Goal: Check status

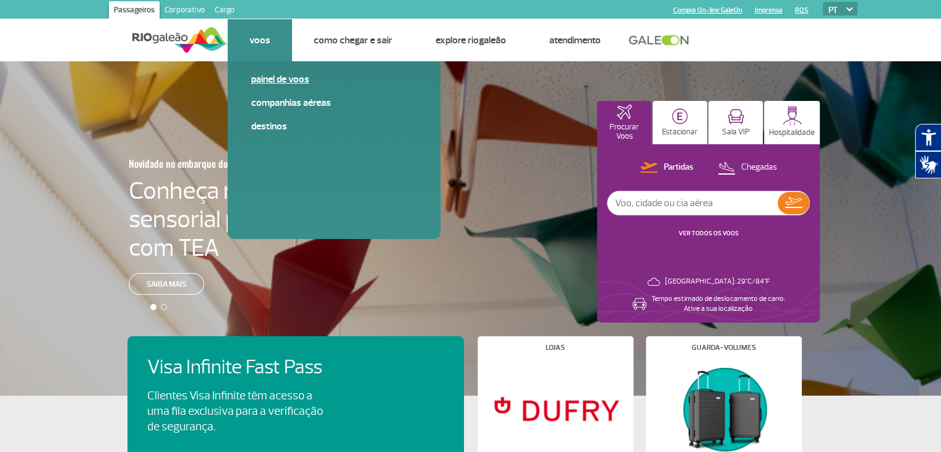
click at [267, 82] on link "Painel de voos" at bounding box center [334, 79] width 166 height 14
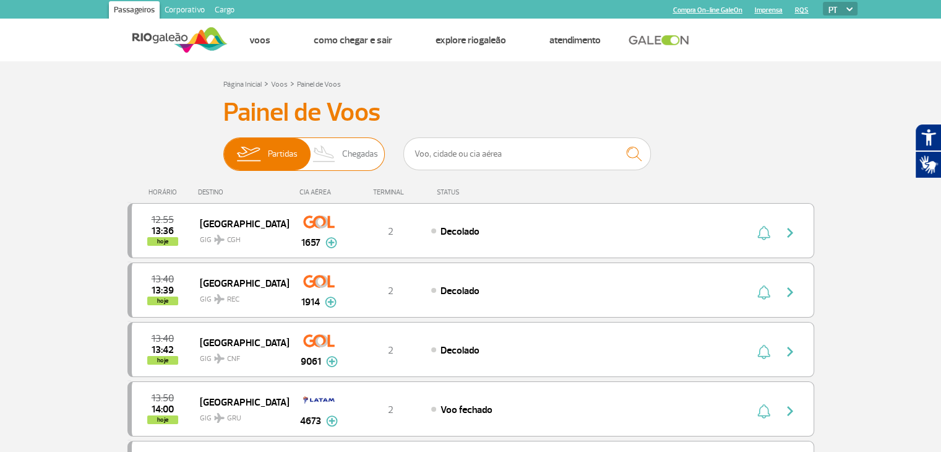
click at [357, 158] on span "Chegadas" at bounding box center [360, 154] width 36 height 32
click at [223, 148] on input "Partidas Chegadas" at bounding box center [223, 148] width 0 height 0
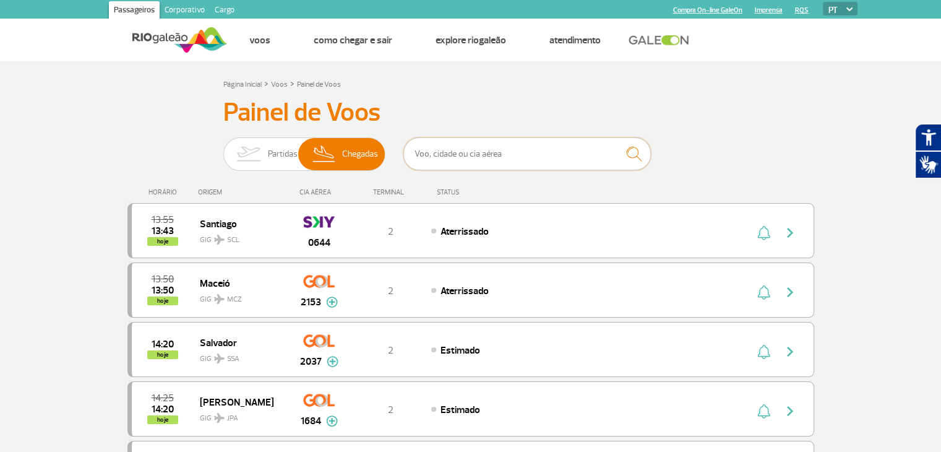
click at [448, 156] on input "text" at bounding box center [526, 153] width 247 height 33
type input "AF 442"
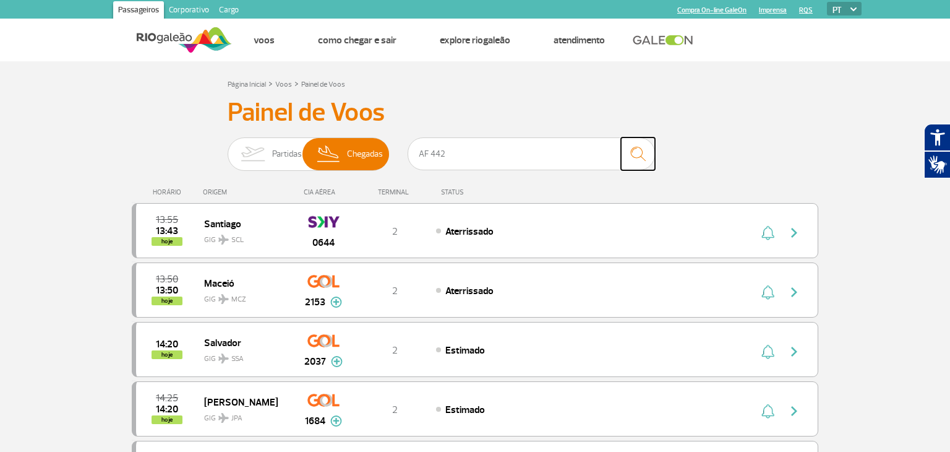
click at [637, 154] on img "submit" at bounding box center [638, 153] width 27 height 25
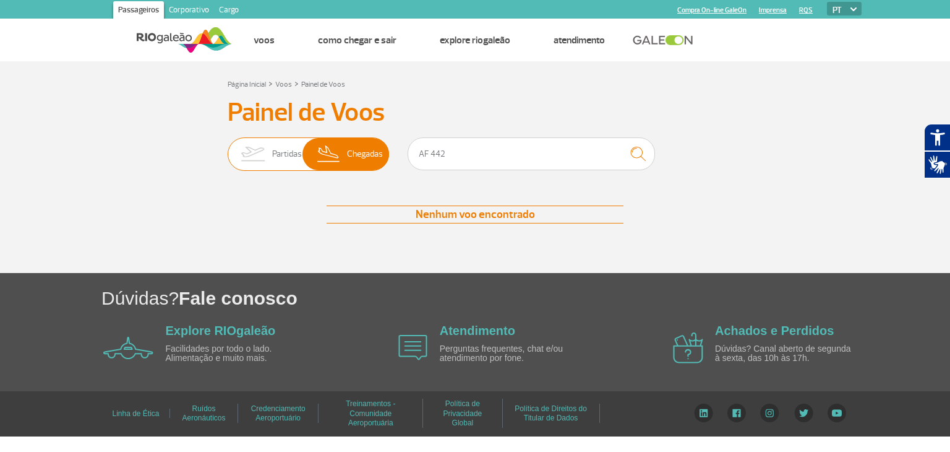
click at [270, 153] on img at bounding box center [252, 154] width 39 height 32
click at [228, 148] on input "Partidas Chegadas" at bounding box center [228, 148] width 0 height 0
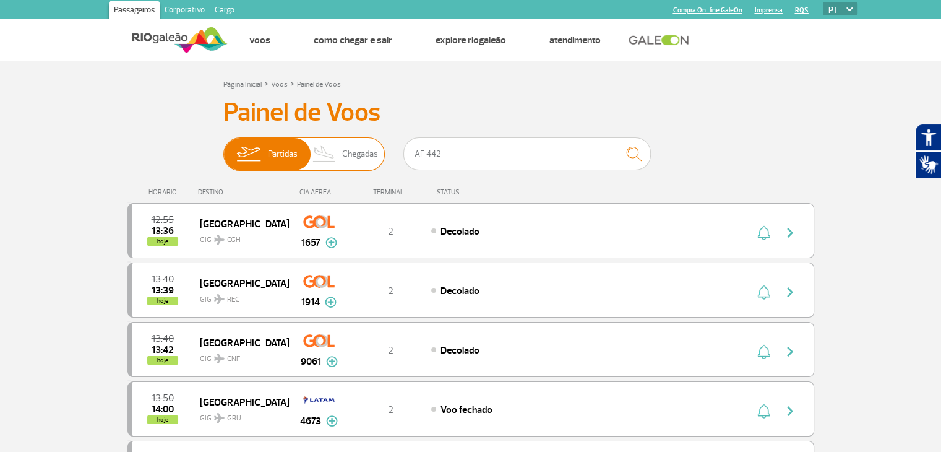
click at [335, 153] on img at bounding box center [324, 154] width 36 height 32
click at [223, 148] on input "Partidas Chegadas" at bounding box center [223, 148] width 0 height 0
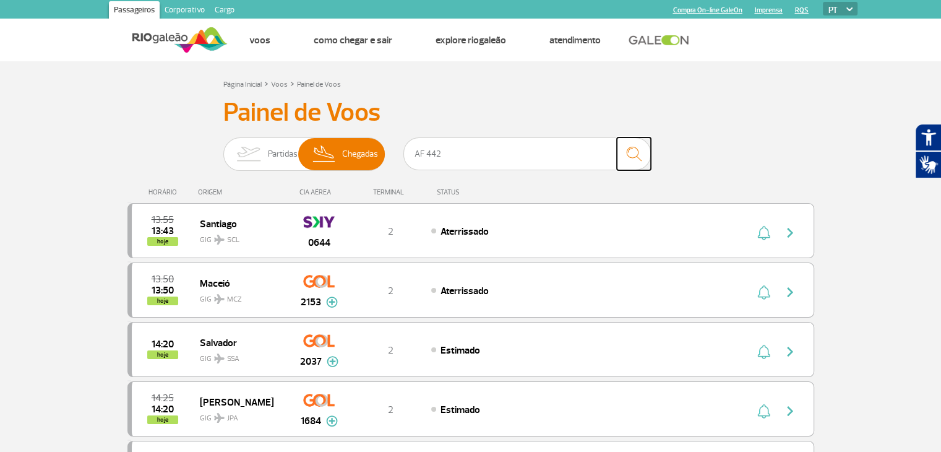
click at [634, 153] on img "submit" at bounding box center [633, 153] width 27 height 25
click at [633, 155] on img "submit" at bounding box center [633, 153] width 27 height 25
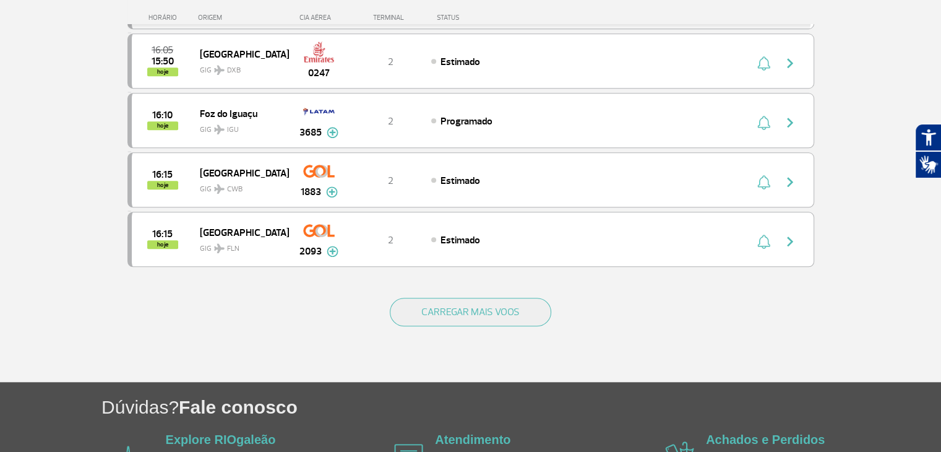
scroll to position [1214, 0]
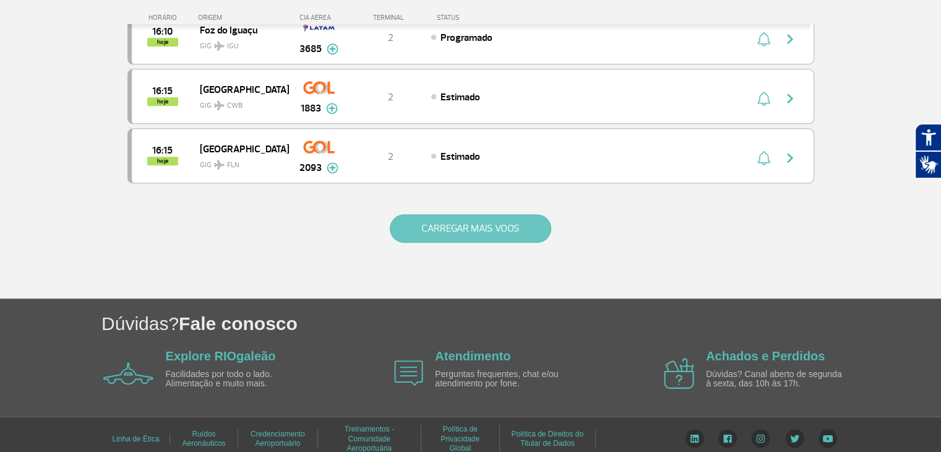
click at [459, 222] on button "CARREGAR MAIS VOOS" at bounding box center [470, 228] width 161 height 28
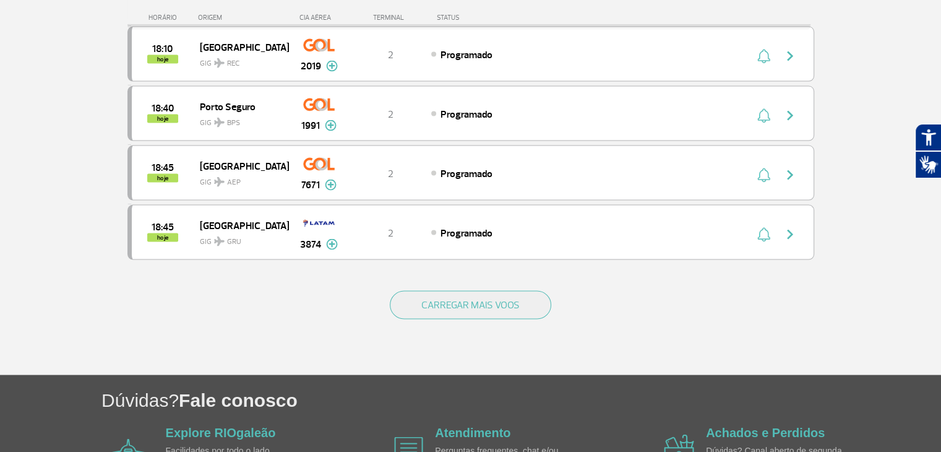
scroll to position [2392, 0]
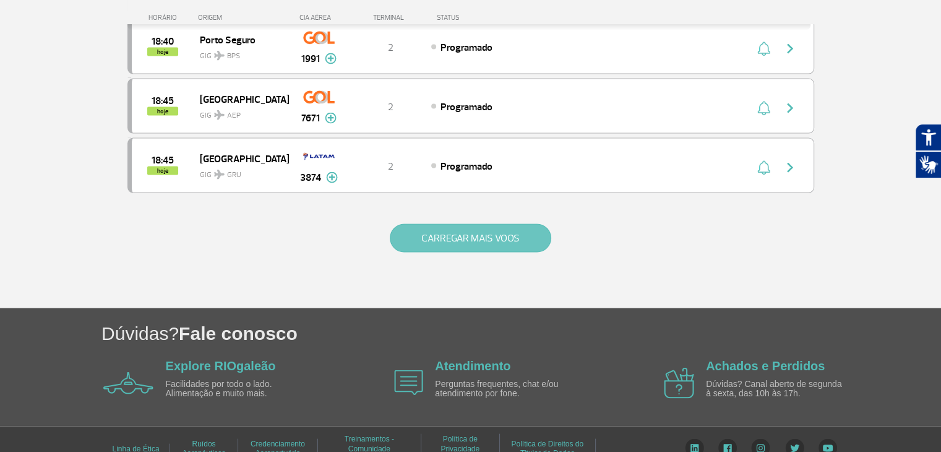
click at [485, 224] on button "CARREGAR MAIS VOOS" at bounding box center [470, 238] width 161 height 28
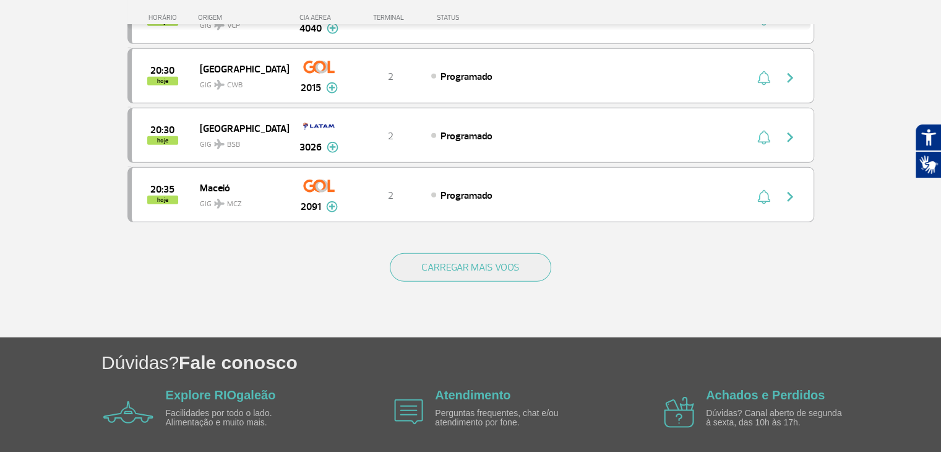
scroll to position [3569, 0]
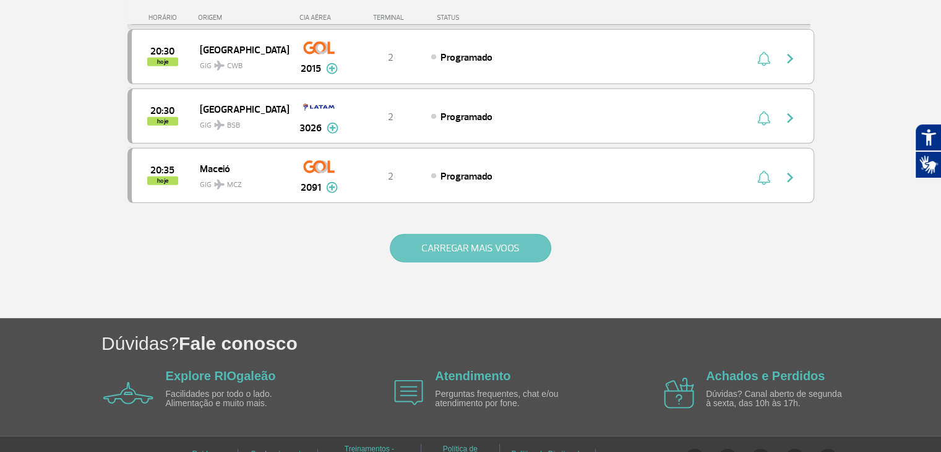
click at [439, 234] on button "CARREGAR MAIS VOOS" at bounding box center [470, 248] width 161 height 28
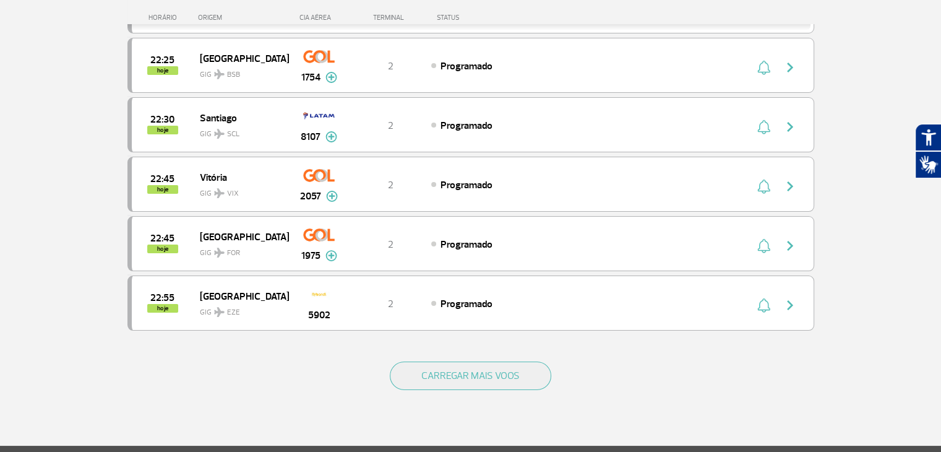
scroll to position [4738, 0]
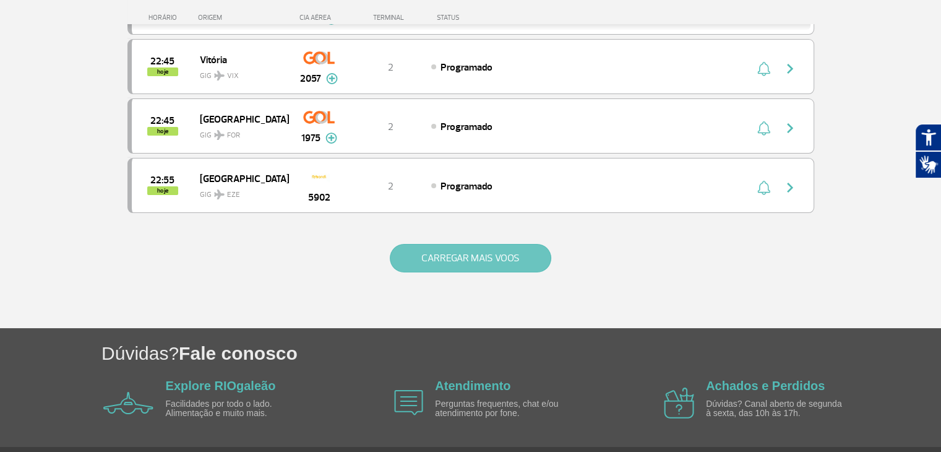
click at [440, 244] on button "CARREGAR MAIS VOOS" at bounding box center [470, 258] width 161 height 28
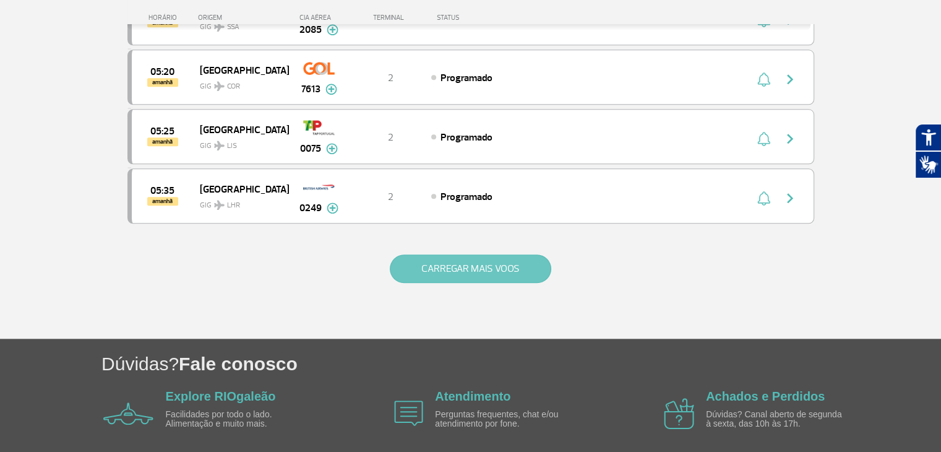
scroll to position [5899, 0]
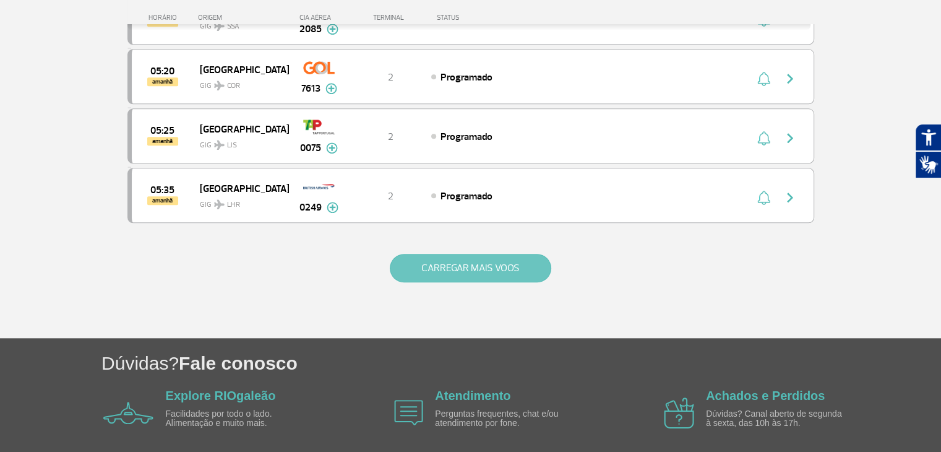
click at [447, 254] on button "CARREGAR MAIS VOOS" at bounding box center [470, 268] width 161 height 28
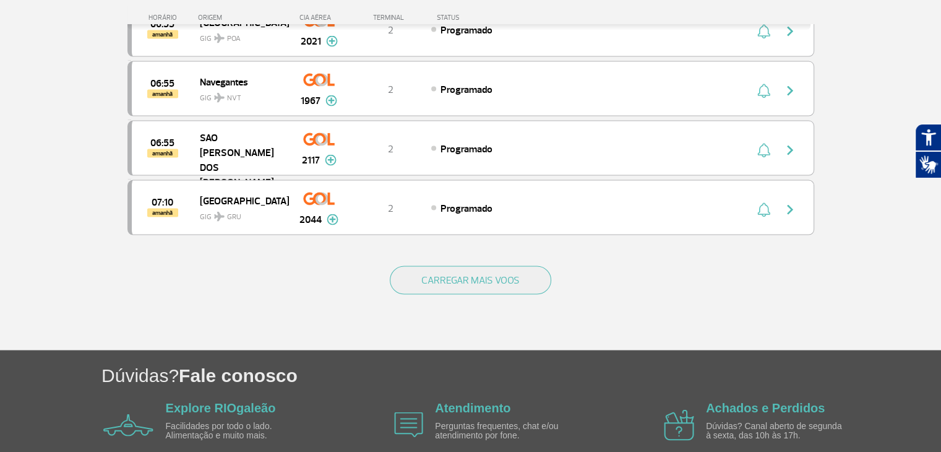
scroll to position [7076, 0]
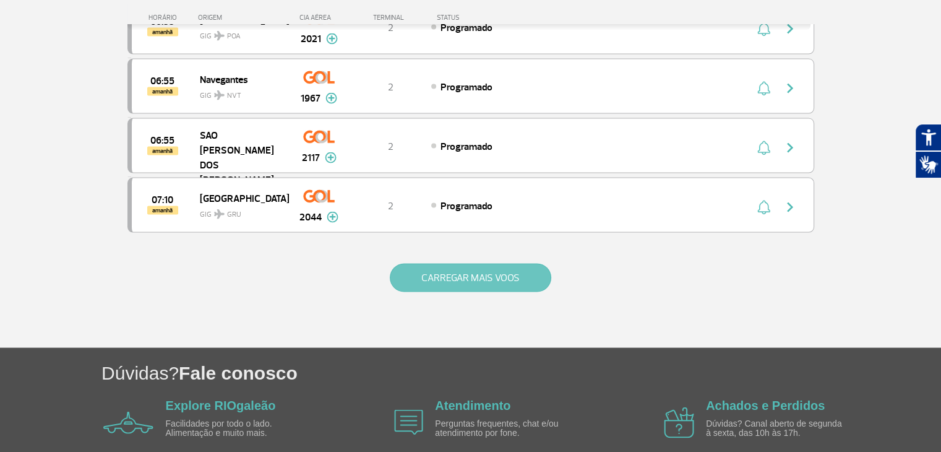
click at [419, 263] on button "CARREGAR MAIS VOOS" at bounding box center [470, 277] width 161 height 28
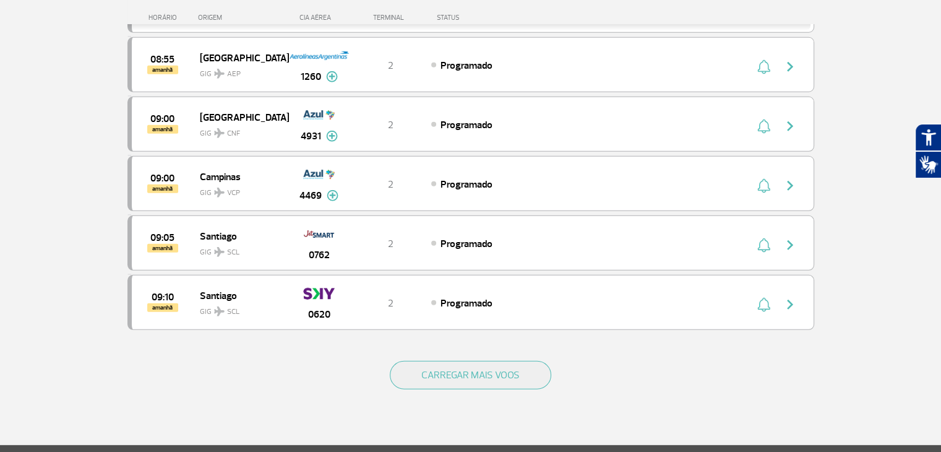
scroll to position [8189, 0]
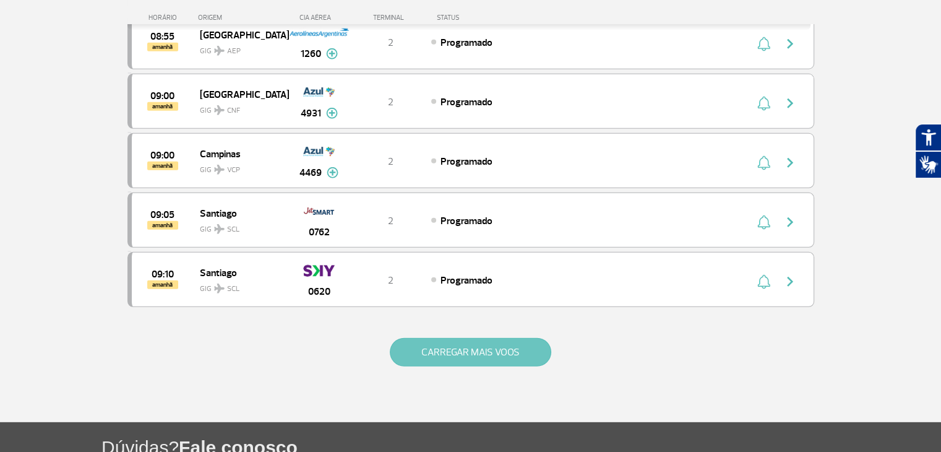
click at [456, 338] on button "CARREGAR MAIS VOOS" at bounding box center [470, 352] width 161 height 28
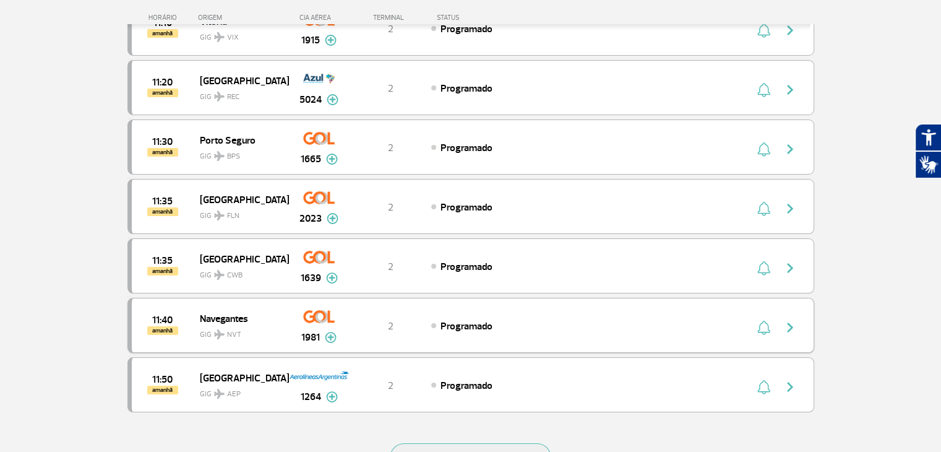
scroll to position [9431, 0]
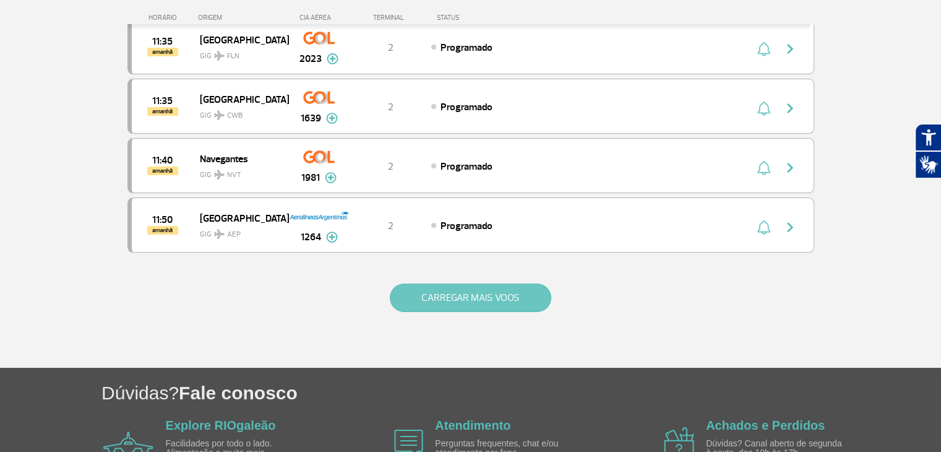
click at [490, 283] on button "CARREGAR MAIS VOOS" at bounding box center [470, 297] width 161 height 28
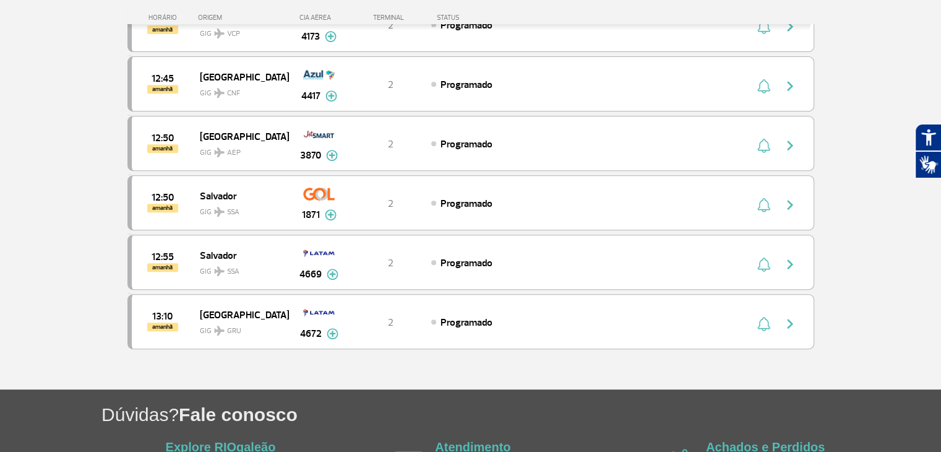
scroll to position [9822, 0]
